Goal: Find specific page/section: Find specific page/section

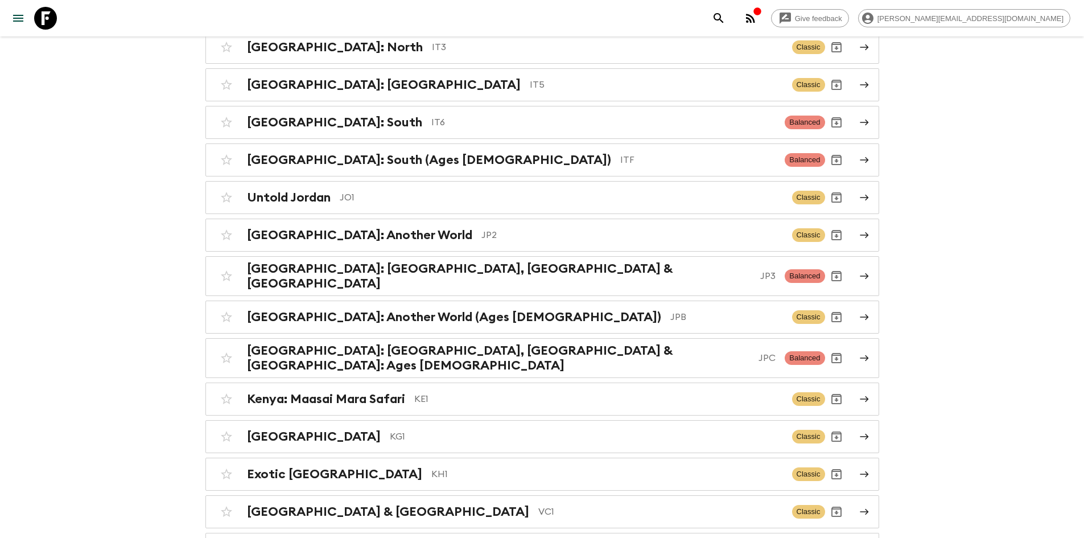
scroll to position [2585, 0]
click at [671, 311] on p "JPB" at bounding box center [727, 318] width 113 height 14
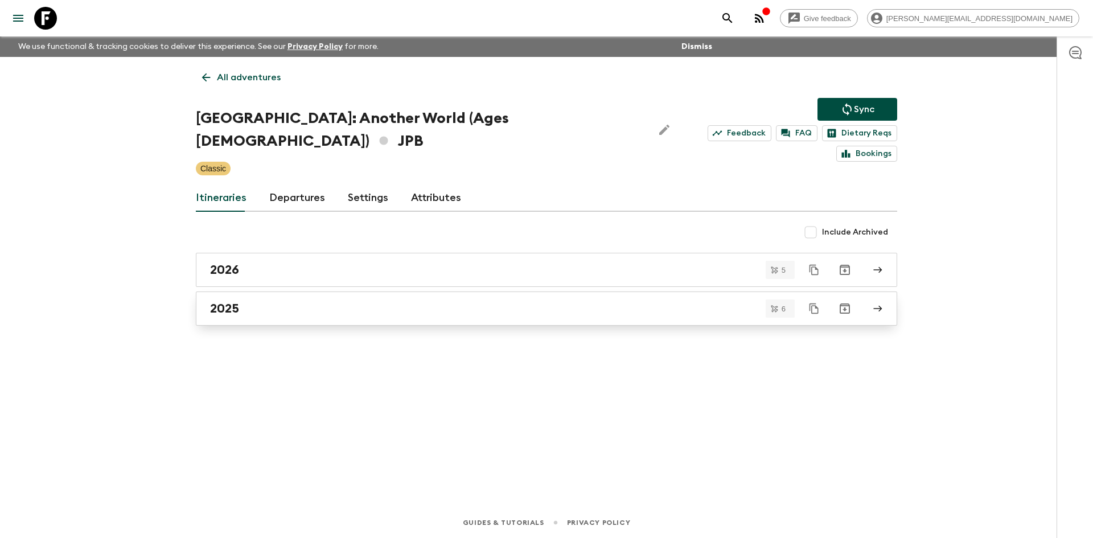
click at [295, 301] on div "2025" at bounding box center [535, 308] width 651 height 15
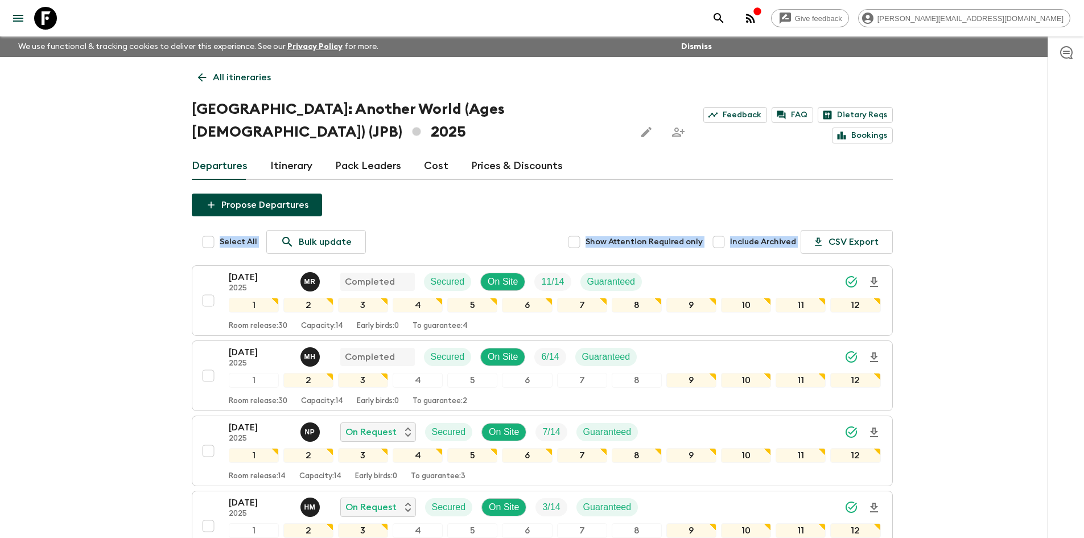
drag, startPoint x: 134, startPoint y: 261, endPoint x: 145, endPoint y: 230, distance: 32.8
click at [145, 230] on div "Give feedback [PERSON_NAME][EMAIL_ADDRESS][DOMAIN_NAME] We use functional & tra…" at bounding box center [542, 407] width 1084 height 815
click at [200, 71] on icon at bounding box center [202, 77] width 13 height 13
